Goal: Transaction & Acquisition: Purchase product/service

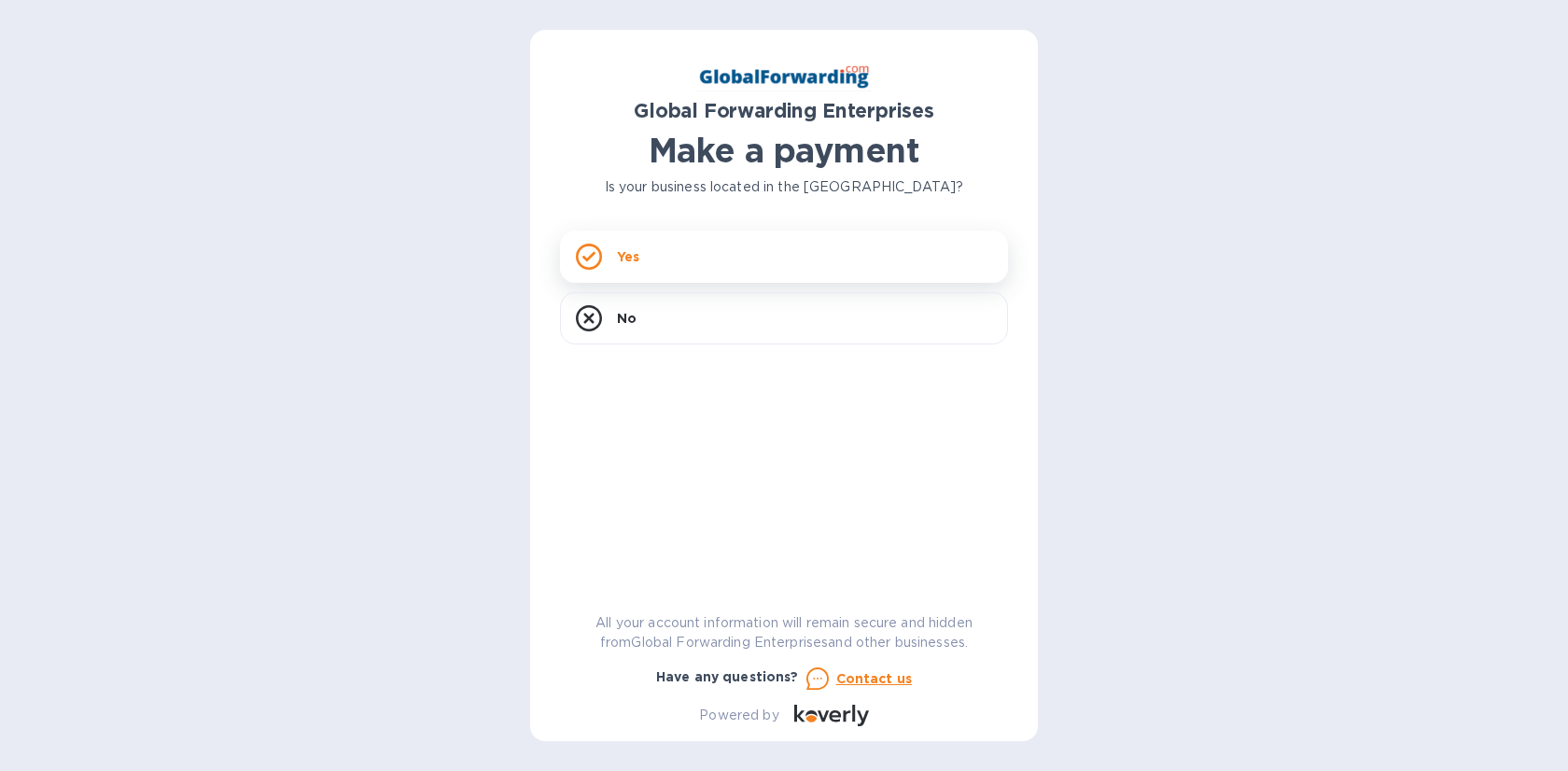
click at [707, 262] on div "Yes" at bounding box center [784, 256] width 448 height 52
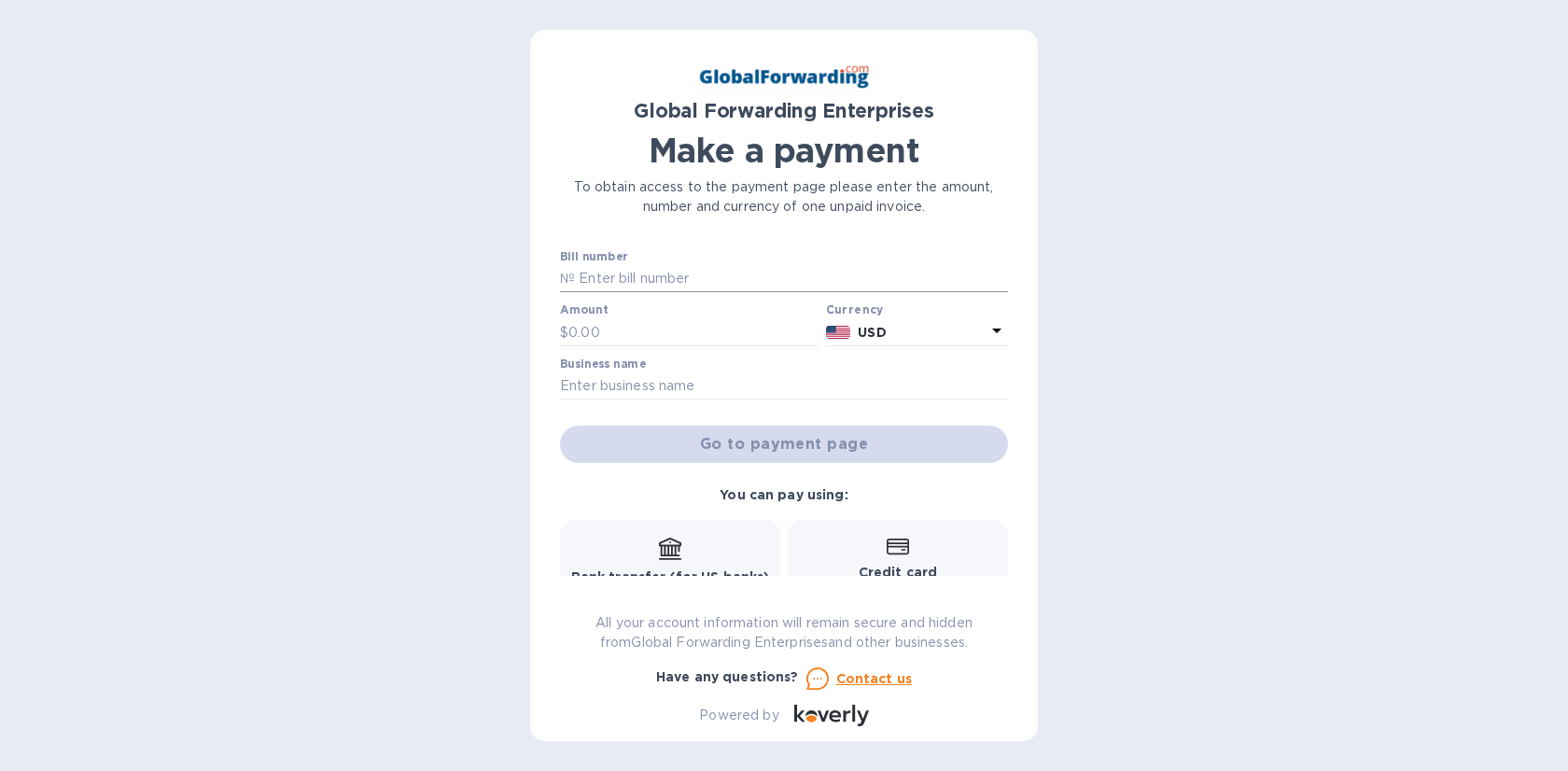
click at [726, 277] on input "text" at bounding box center [791, 279] width 433 height 28
paste input "GFE11757247"
type input "GFE11757247"
click at [599, 327] on input "text" at bounding box center [693, 332] width 250 height 28
paste input "492.20"
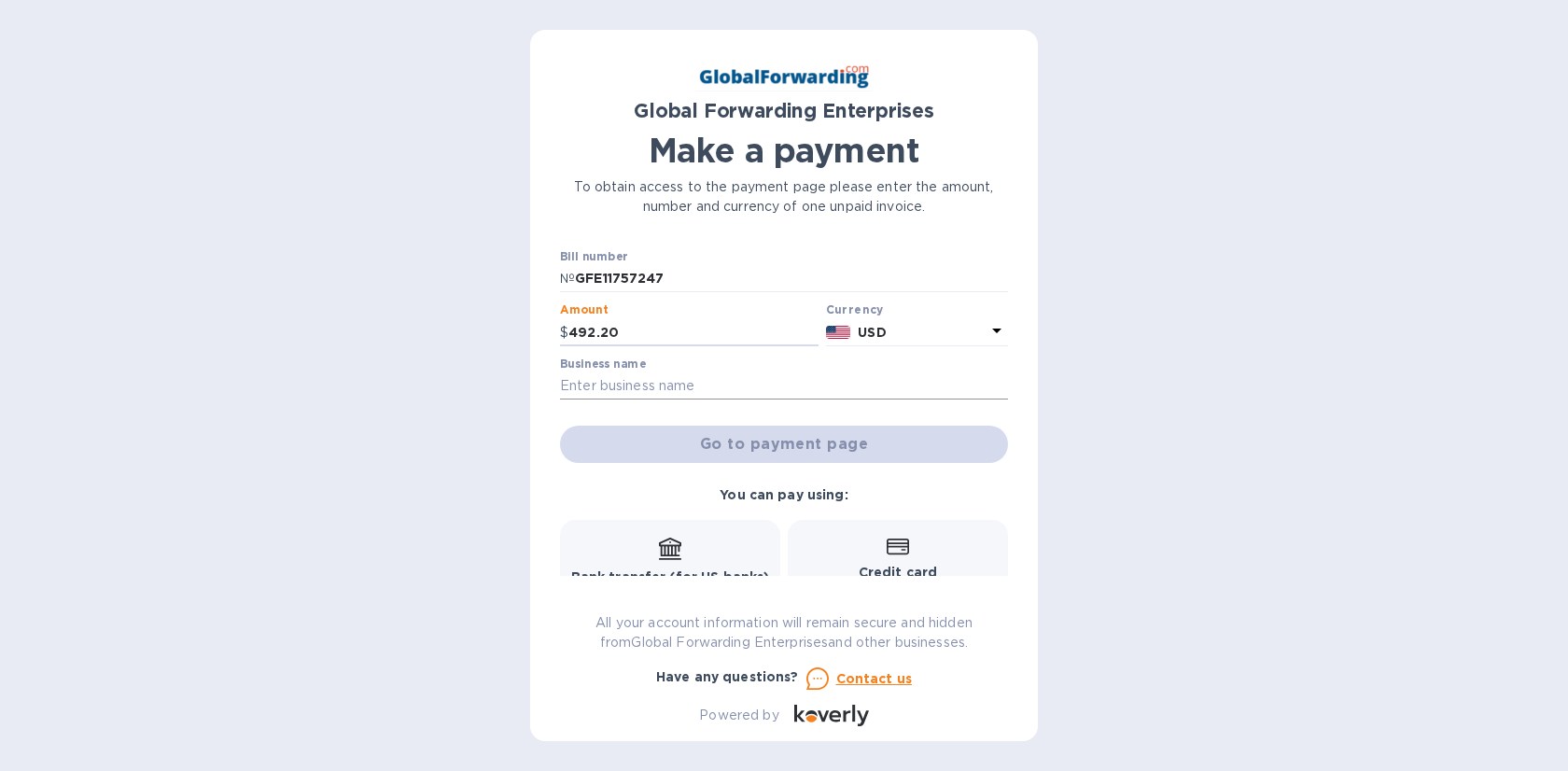
type input "492.20"
click at [602, 381] on input "text" at bounding box center [784, 386] width 448 height 28
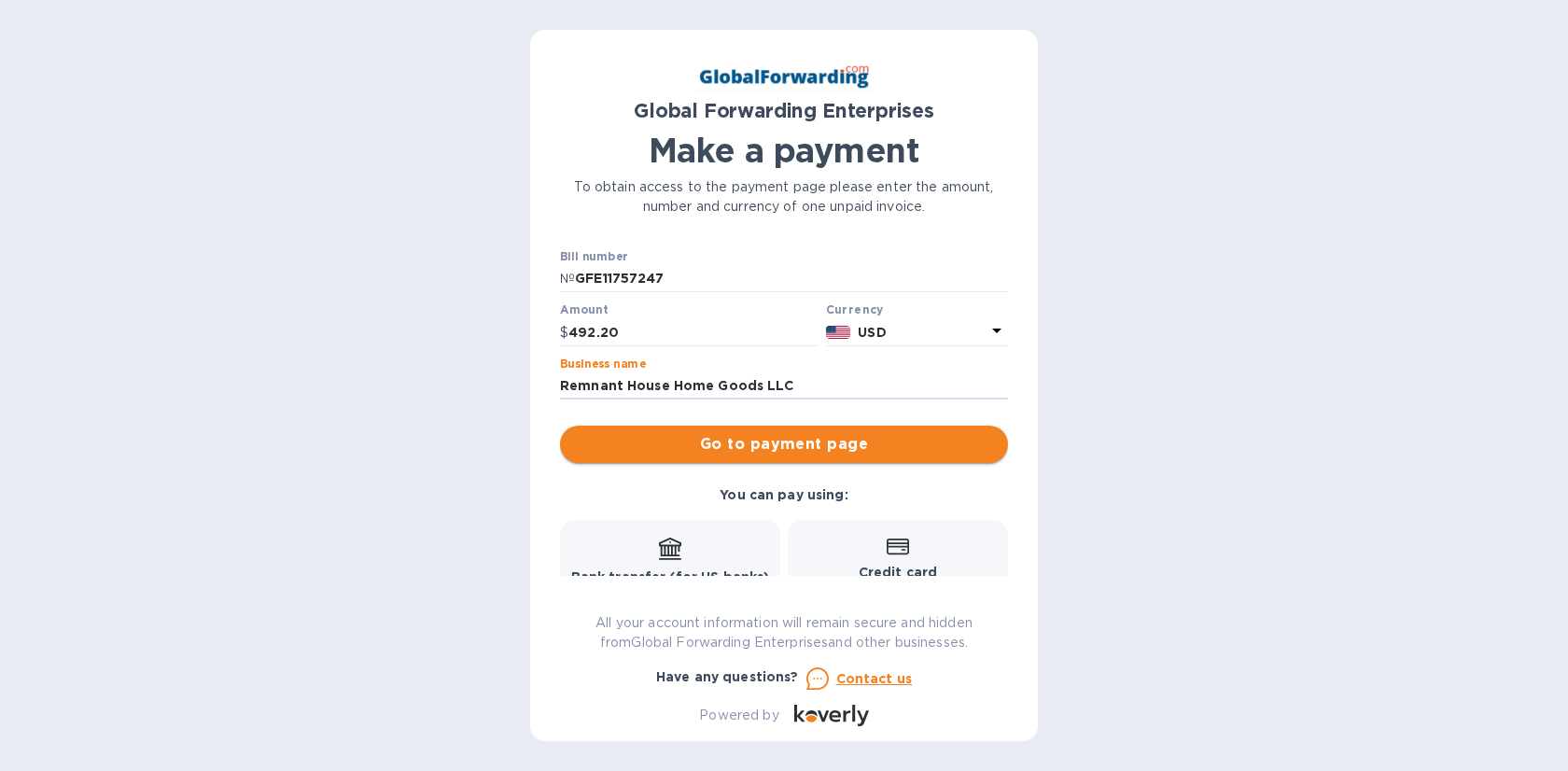
type input "Remnant House Home Goods LLC"
click at [791, 448] on span "Go to payment page" at bounding box center [784, 444] width 418 height 23
